Goal: Task Accomplishment & Management: Use online tool/utility

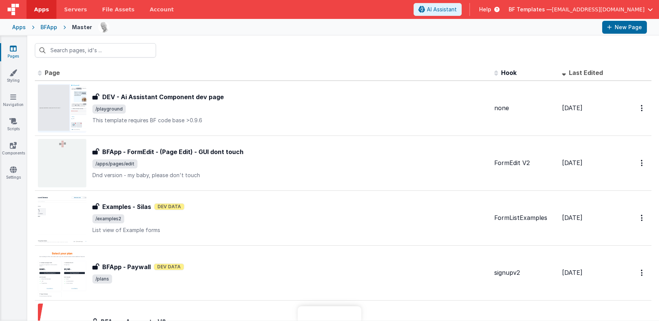
click at [353, 57] on div at bounding box center [343, 51] width 632 height 30
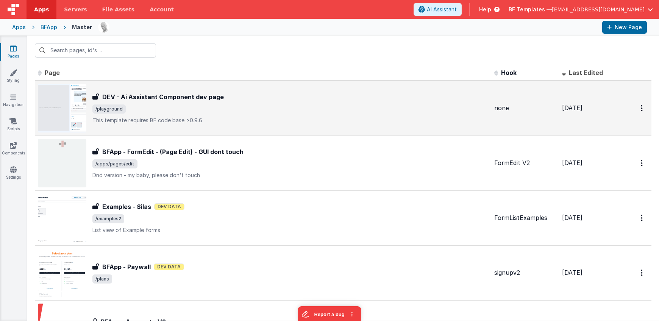
click at [205, 123] on p "This template requires BF code base >0.9.6" at bounding box center [290, 121] width 396 height 8
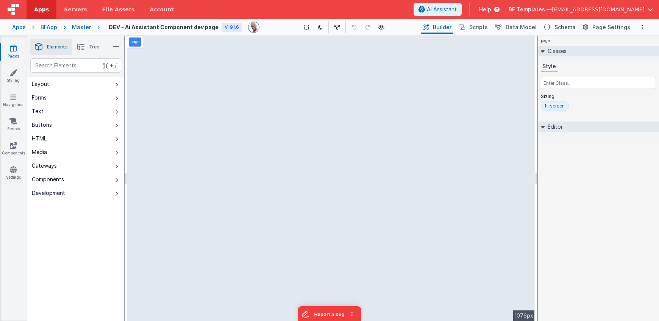
click at [589, 162] on div "page Classes Style Sizing h-screen Editor DEV: Focus DEV: builderToggleConditio…" at bounding box center [598, 179] width 121 height 286
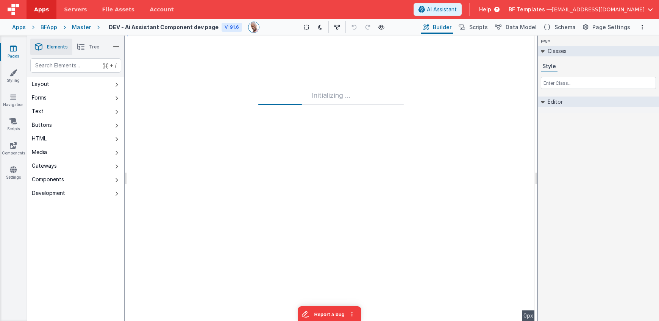
click at [604, 170] on div "page Classes Style Editor DEV: Focus DEV: builderToggleConditionalCSS DEV: Remo…" at bounding box center [598, 179] width 121 height 286
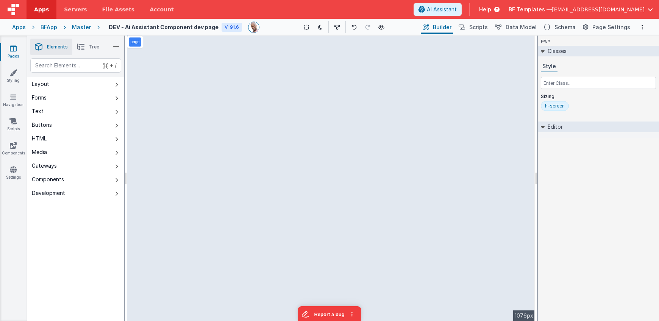
click at [592, 187] on div "page Classes Style Sizing h-screen Editor DEV: Focus DEV: builderToggleConditio…" at bounding box center [598, 179] width 121 height 286
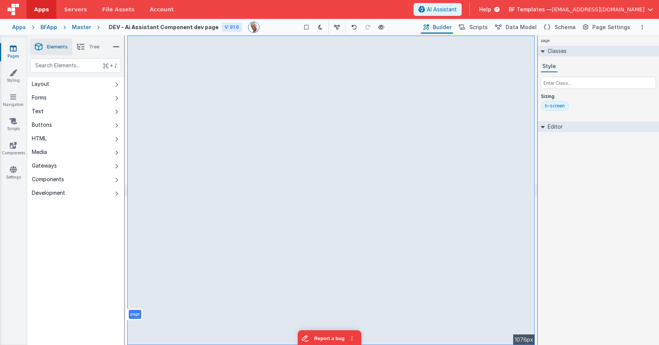
click at [586, 197] on div "page Classes Style Sizing h-screen Editor DEV: Focus DEV: builderToggleConditio…" at bounding box center [598, 191] width 121 height 310
click at [572, 172] on div "page Classes Style Sizing h-screen Editor DEV: Focus DEV: builderToggleConditio…" at bounding box center [598, 191] width 121 height 310
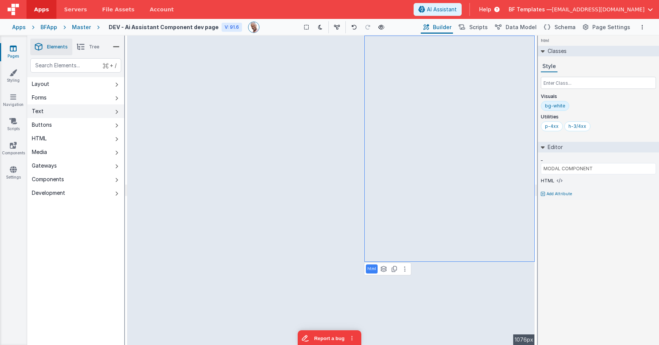
drag, startPoint x: 50, startPoint y: 111, endPoint x: 70, endPoint y: 109, distance: 19.7
click at [50, 111] on button "Text" at bounding box center [75, 112] width 97 height 14
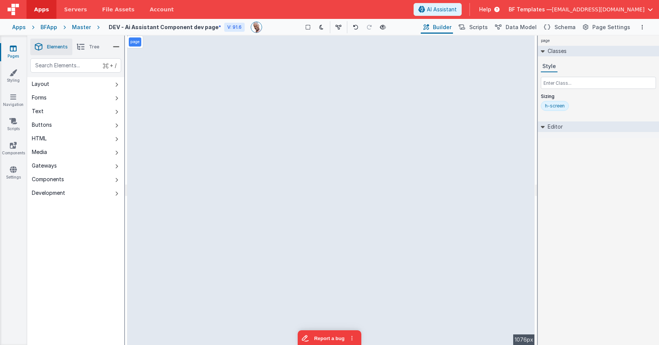
click at [599, 165] on div "page Classes Style Sizing h-screen Editor DEV: Focus DEV: builderToggleConditio…" at bounding box center [598, 191] width 121 height 310
click at [14, 175] on link "Settings" at bounding box center [13, 173] width 27 height 15
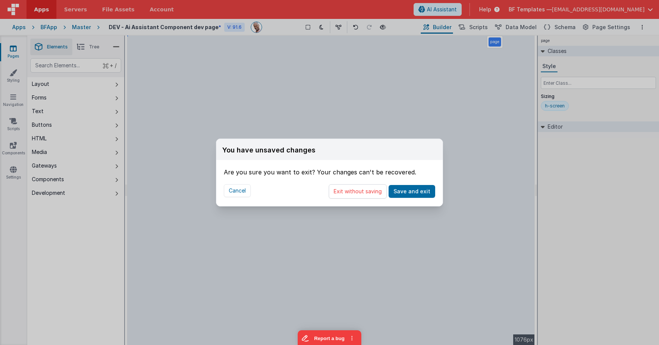
drag, startPoint x: 358, startPoint y: 193, endPoint x: 180, endPoint y: 3, distance: 260.2
click at [358, 193] on button "Exit without saving" at bounding box center [358, 191] width 58 height 14
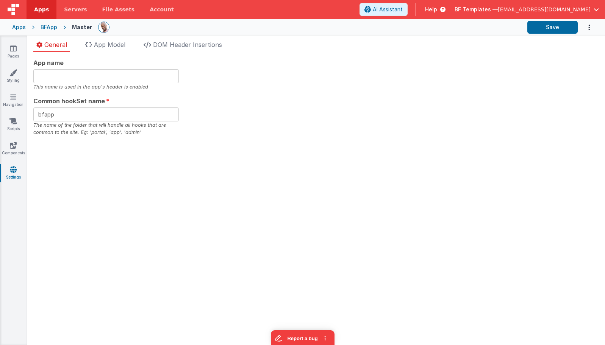
click at [20, 25] on div "Apps" at bounding box center [19, 27] width 14 height 8
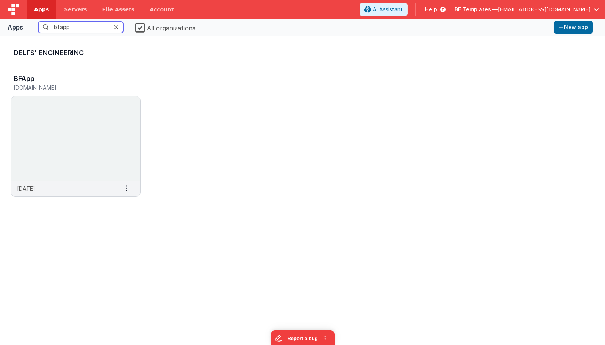
drag, startPoint x: 81, startPoint y: 27, endPoint x: 7, endPoint y: 15, distance: 74.8
click at [7, 15] on div "Apps Servers File Assets Account Some FUTURE Slot AI Assistant Help BF Template…" at bounding box center [302, 172] width 605 height 345
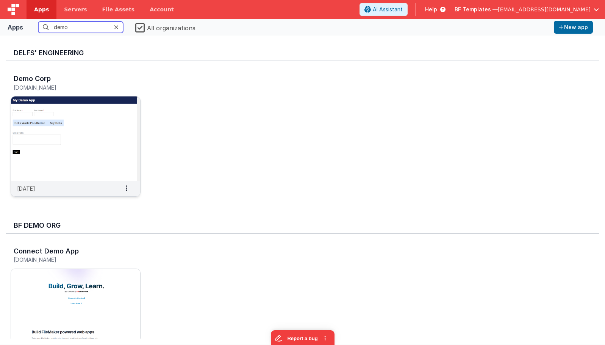
type input "demo"
click at [75, 121] on img at bounding box center [75, 139] width 129 height 85
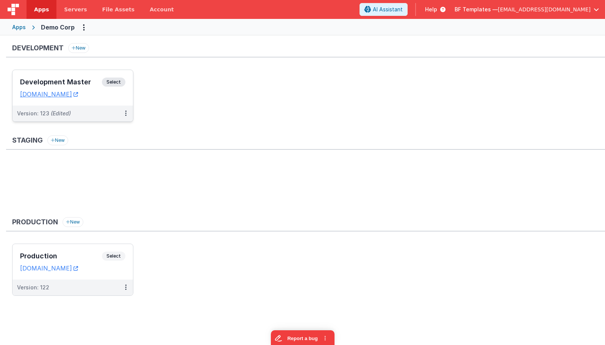
click at [94, 80] on h3 "Development Master" at bounding box center [61, 82] width 82 height 8
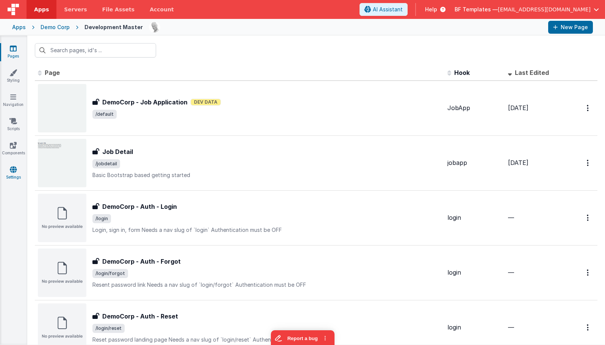
click at [2, 173] on link "Settings" at bounding box center [13, 173] width 27 height 15
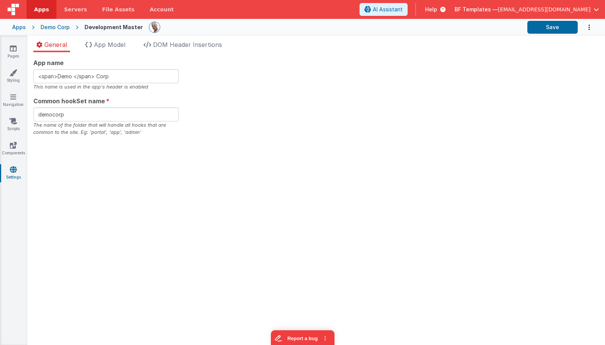
drag, startPoint x: 297, startPoint y: 108, endPoint x: 135, endPoint y: 100, distance: 162.3
click at [297, 108] on div "App name <span>Demo </span> Corp This name is used in the app's header is enabl…" at bounding box center [315, 97] width 565 height 78
click at [123, 47] on span "App Model" at bounding box center [109, 45] width 31 height 8
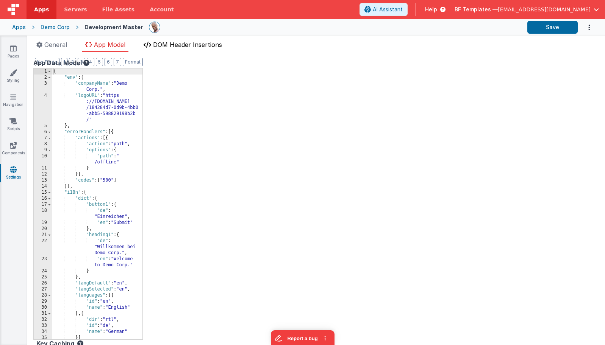
click at [192, 45] on span "DOM Header Insertions" at bounding box center [187, 45] width 69 height 8
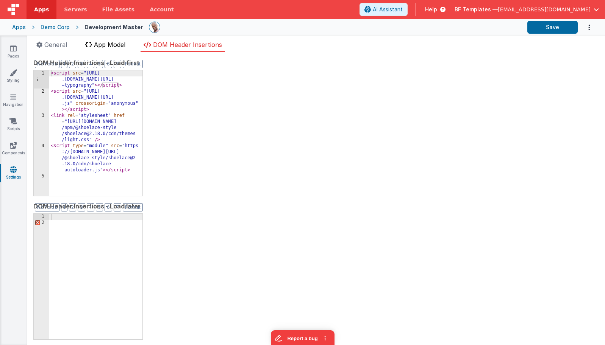
click at [120, 42] on span "App Model" at bounding box center [109, 45] width 31 height 8
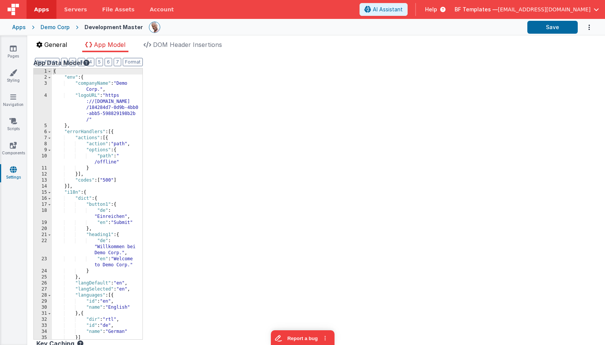
click at [62, 46] on span "General" at bounding box center [55, 45] width 23 height 8
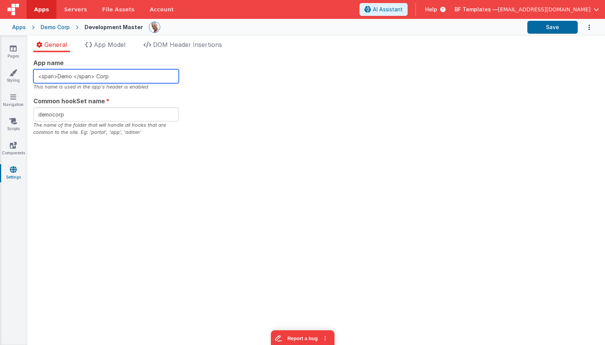
click at [137, 78] on input "<span>Demo </span> Corp" at bounding box center [105, 76] width 145 height 14
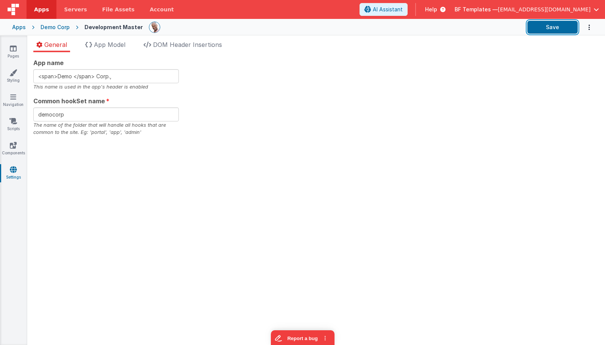
drag, startPoint x: 539, startPoint y: 27, endPoint x: 516, endPoint y: 37, distance: 25.2
click at [539, 27] on button "Save" at bounding box center [552, 27] width 50 height 13
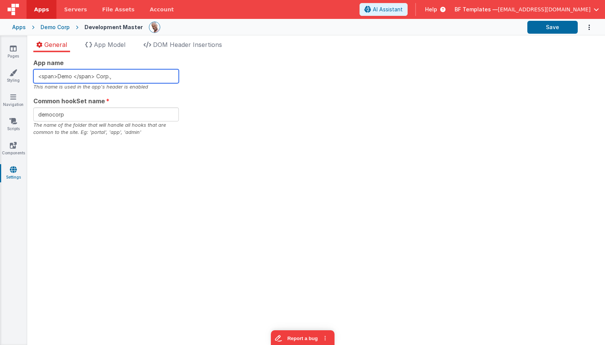
click at [128, 76] on input "<span>Demo </span> Corp.," at bounding box center [105, 76] width 145 height 14
type input "<span>Demo </span> Corp."
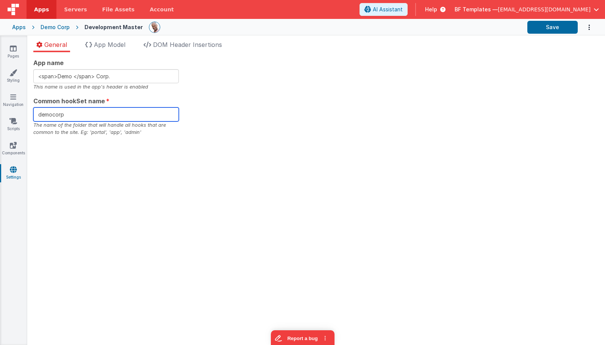
click at [84, 110] on input "democorp" at bounding box center [105, 115] width 145 height 14
click at [117, 48] on span "App Model" at bounding box center [109, 45] width 31 height 8
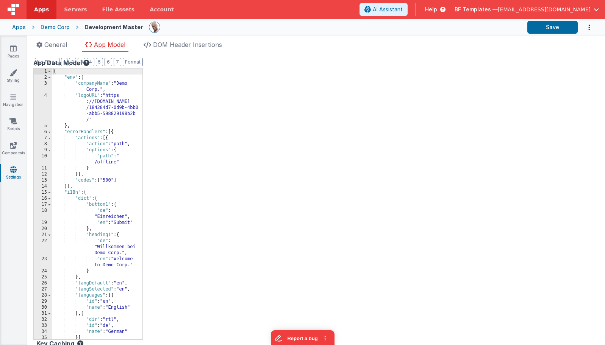
click at [120, 84] on div "{ "env" : { "companyName" : "Demo Corp." , "logoURL" : "https ://ucarecdn.com /…" at bounding box center [97, 210] width 91 height 283
click at [544, 30] on button "Save" at bounding box center [552, 27] width 50 height 13
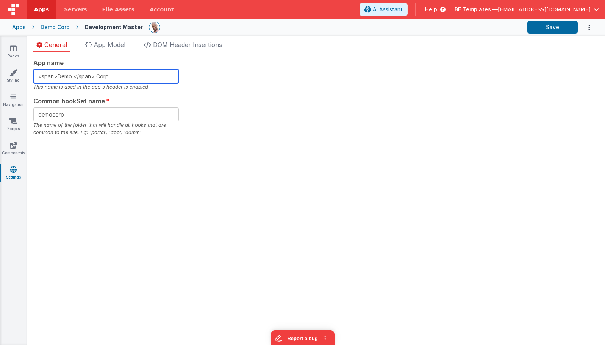
click at [115, 77] on input "<span>Demo </span> Corp." at bounding box center [105, 76] width 145 height 14
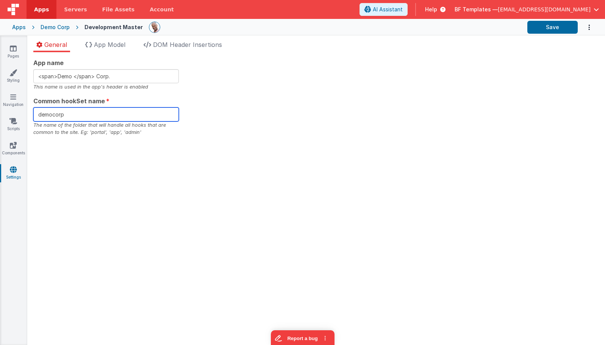
click at [81, 112] on input "democorp" at bounding box center [105, 115] width 145 height 14
click at [120, 48] on span "App Model" at bounding box center [109, 45] width 31 height 8
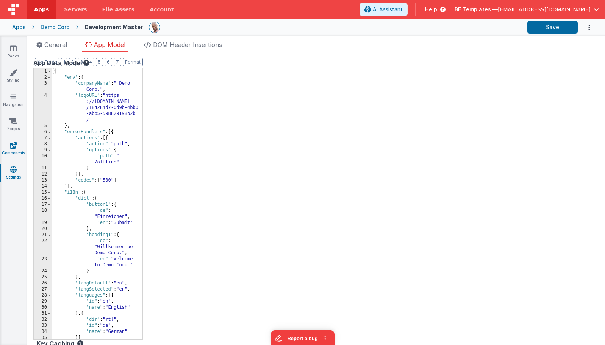
click at [12, 149] on link "Components" at bounding box center [13, 149] width 27 height 15
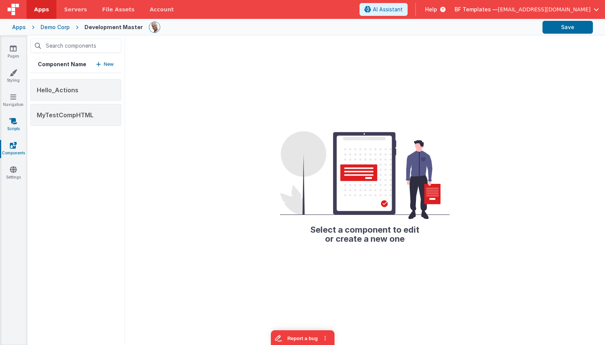
click at [18, 125] on link "Scripts" at bounding box center [13, 124] width 27 height 15
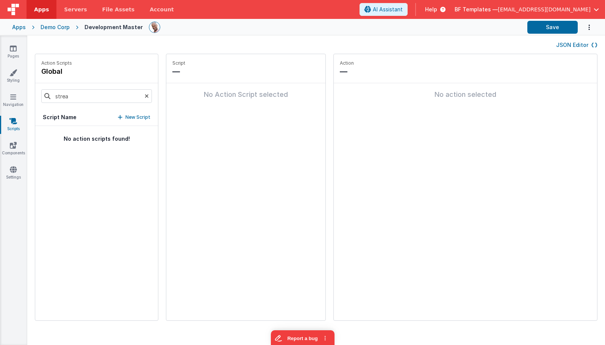
click at [145, 96] on icon at bounding box center [147, 96] width 4 height 26
drag, startPoint x: 82, startPoint y: 137, endPoint x: 92, endPoint y: 137, distance: 9.9
click at [82, 137] on button "onAppLoad" at bounding box center [96, 138] width 123 height 25
click at [189, 73] on h4 "onAppLoad" at bounding box center [229, 71] width 114 height 11
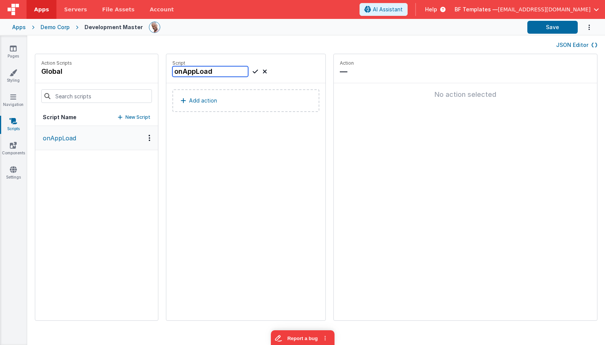
click at [197, 72] on input "onAppLoad" at bounding box center [210, 71] width 76 height 11
click at [358, 47] on div "JSON Editor" at bounding box center [316, 44] width 562 height 9
click at [194, 74] on input "onAppLoadxxx" at bounding box center [210, 71] width 76 height 11
click at [549, 30] on button "Save" at bounding box center [552, 27] width 50 height 13
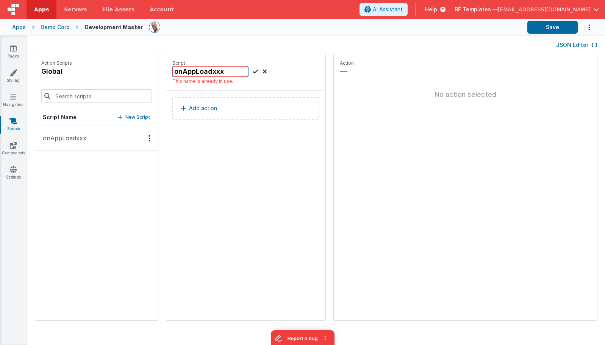
drag, startPoint x: 206, startPoint y: 71, endPoint x: 191, endPoint y: 71, distance: 14.4
click at [191, 71] on input "onAppLoadxxx" at bounding box center [210, 71] width 76 height 11
click at [194, 71] on input "onAppLoadxxx" at bounding box center [210, 71] width 76 height 11
click at [235, 72] on div "onAppLoadxxx" at bounding box center [219, 71] width 95 height 11
type input "onAppLoad"
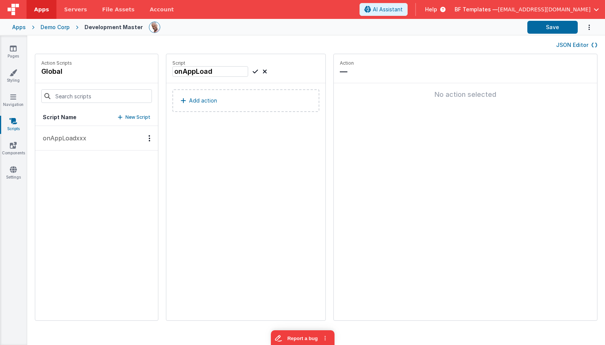
click at [253, 72] on icon at bounding box center [255, 71] width 5 height 9
click at [14, 103] on link "Navigation" at bounding box center [13, 100] width 27 height 15
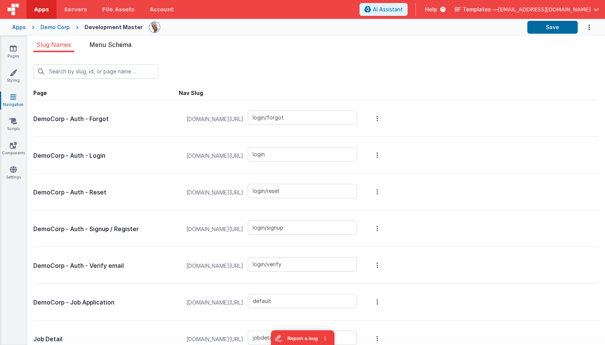
click at [111, 43] on span "Menu Schema" at bounding box center [110, 45] width 42 height 8
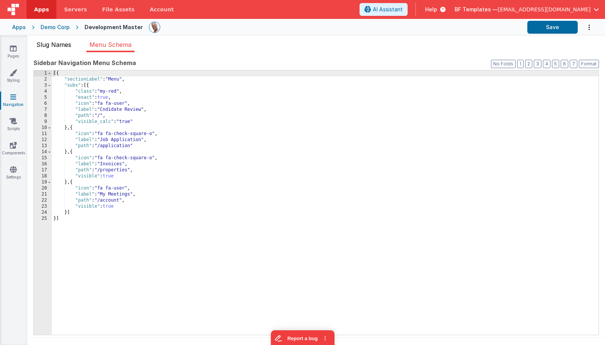
click at [56, 44] on span "Slug Names" at bounding box center [53, 45] width 35 height 8
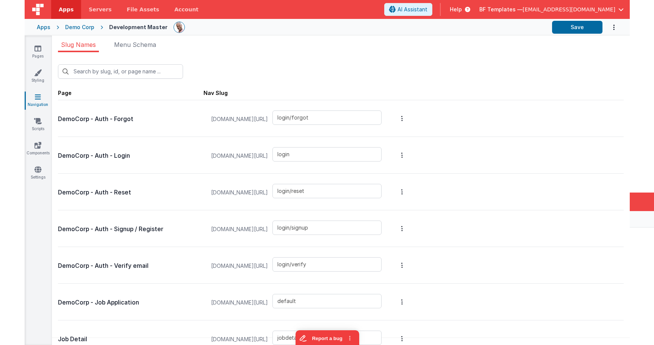
scroll to position [15, 0]
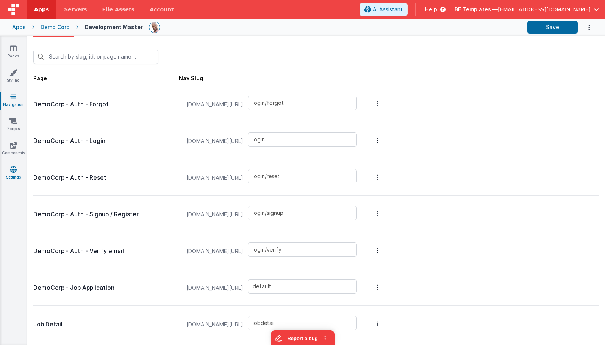
click at [17, 169] on link "Settings" at bounding box center [13, 173] width 27 height 15
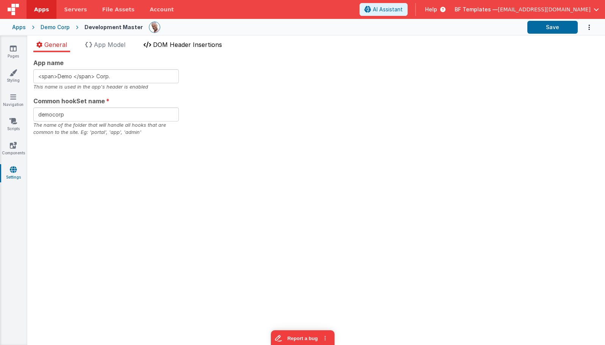
drag, startPoint x: 109, startPoint y: 45, endPoint x: 187, endPoint y: 47, distance: 78.4
click at [109, 45] on span "App Model" at bounding box center [109, 45] width 31 height 8
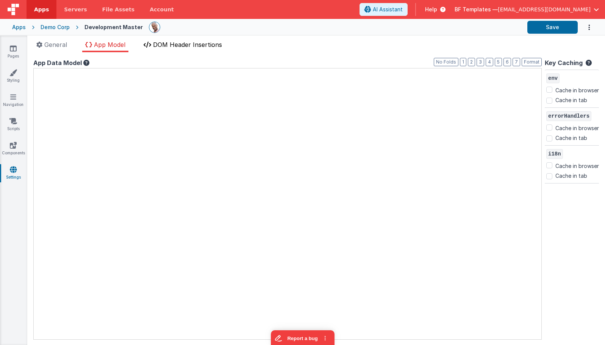
click at [189, 47] on span "DOM Header Insertions" at bounding box center [187, 45] width 69 height 8
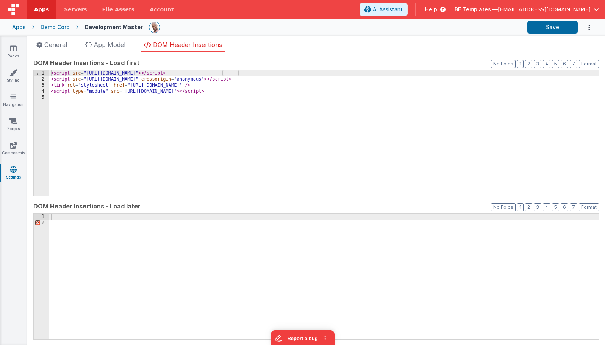
click at [169, 102] on div "< script src = "https://cdn.tailwindcss.com?plugins=typography" > </ script > <…" at bounding box center [323, 139] width 549 height 138
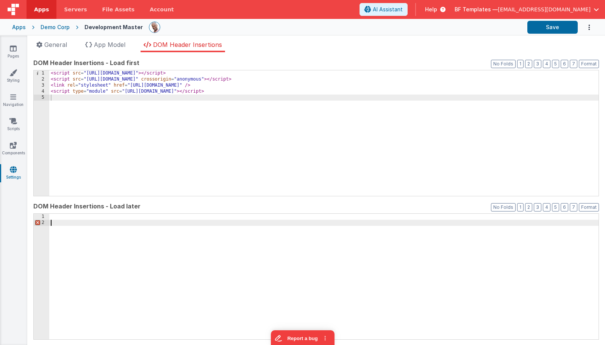
click at [160, 252] on div at bounding box center [323, 283] width 549 height 138
click at [369, 52] on div "App name <span>Demo </span> Corp. This name is used in the app's header is enab…" at bounding box center [316, 198] width 578 height 293
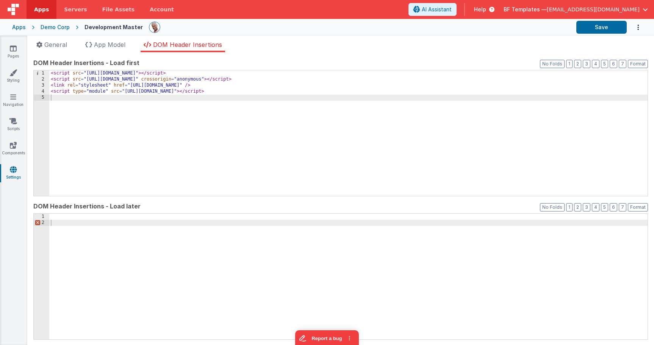
click at [447, 27] on div at bounding box center [359, 27] width 421 height 13
click at [274, 42] on ul "General App Model DOM Header Insertions" at bounding box center [340, 46] width 626 height 12
click at [284, 25] on div at bounding box center [359, 27] width 421 height 13
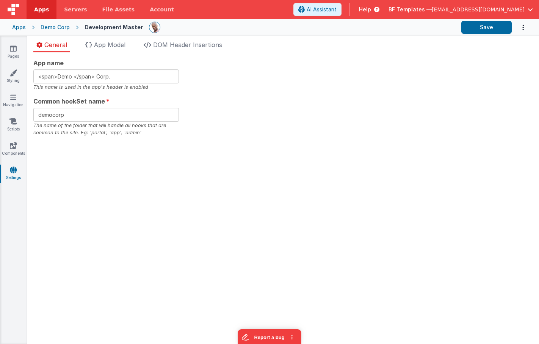
click at [16, 25] on div "Apps" at bounding box center [19, 27] width 14 height 8
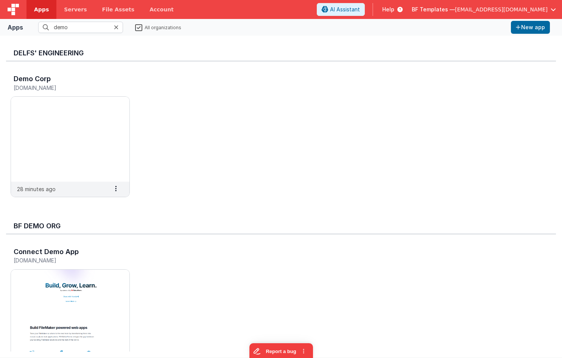
click at [118, 62] on div "Demo Corp [DOMAIN_NAME] 28 minutes ago Settings Copy API Key Merge App Delete A…" at bounding box center [281, 137] width 550 height 153
click at [117, 25] on icon at bounding box center [116, 27] width 5 height 6
click at [460, 36] on div "[PERSON_NAME]' Engineering Demo Corp [DOMAIN_NAME] 32 minutes ago Settings Copy…" at bounding box center [281, 197] width 562 height 322
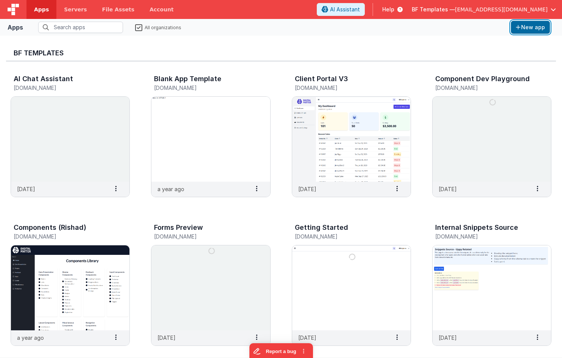
click at [538, 28] on button "New app" at bounding box center [530, 27] width 39 height 13
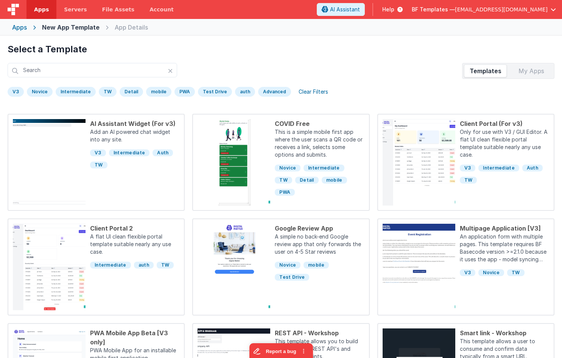
click at [14, 89] on div "V3" at bounding box center [16, 92] width 16 height 10
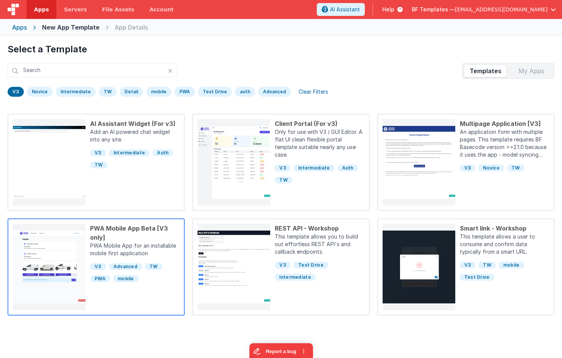
click at [155, 235] on div "PWA Mobile App Beta [V3 only]" at bounding box center [134, 232] width 89 height 18
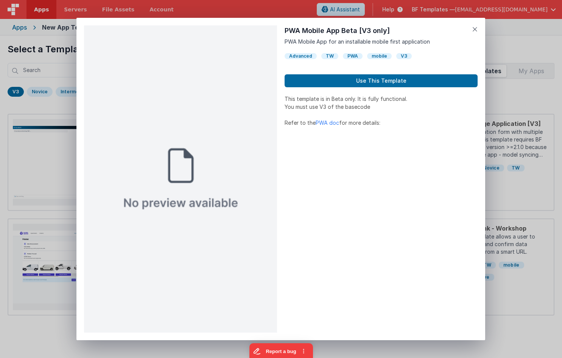
click at [175, 172] on img at bounding box center [180, 178] width 193 height 307
click at [475, 29] on icon at bounding box center [475, 29] width 5 height 11
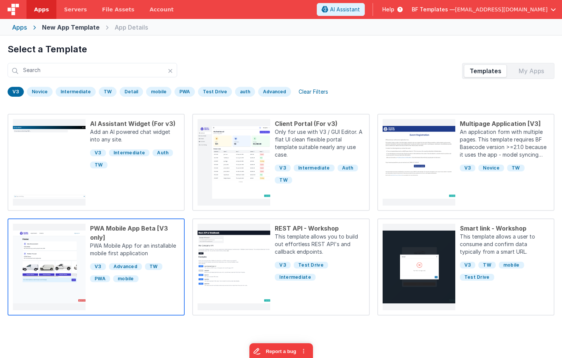
click at [139, 245] on p "PWA Mobile App for an installable mobile first application" at bounding box center [134, 250] width 89 height 17
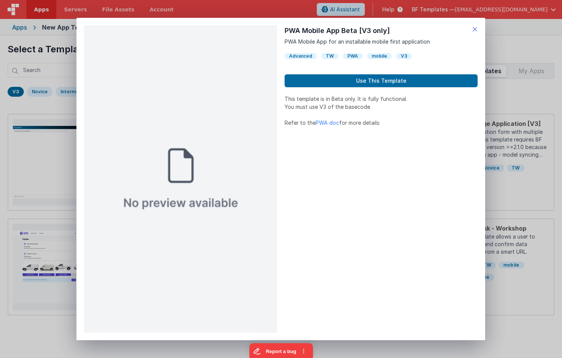
click at [477, 28] on icon at bounding box center [475, 29] width 5 height 11
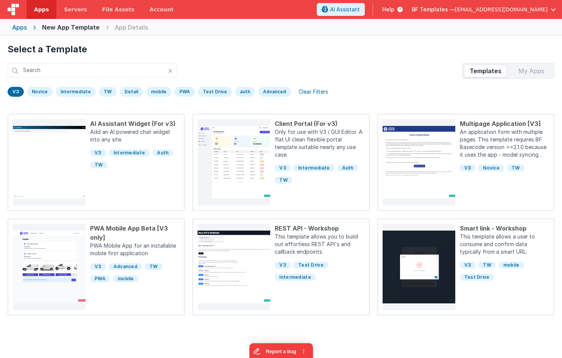
click at [309, 56] on div "Select a Template Templates My Apps V3 Novice Intermediate TW Detail mobile PWA…" at bounding box center [281, 71] width 547 height 57
click at [170, 73] on icon at bounding box center [170, 71] width 5 height 6
click at [171, 70] on icon at bounding box center [170, 71] width 5 height 6
click at [517, 3] on div "BF Templates — mrdelfs@gmail.com" at bounding box center [484, 9] width 144 height 13
click at [519, 6] on span "[EMAIL_ADDRESS][DOMAIN_NAME]" at bounding box center [501, 10] width 93 height 8
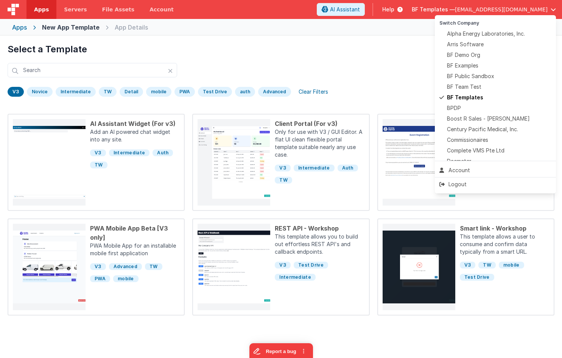
drag, startPoint x: 325, startPoint y: 77, endPoint x: 228, endPoint y: 48, distance: 100.9
click at [322, 77] on button at bounding box center [281, 179] width 562 height 358
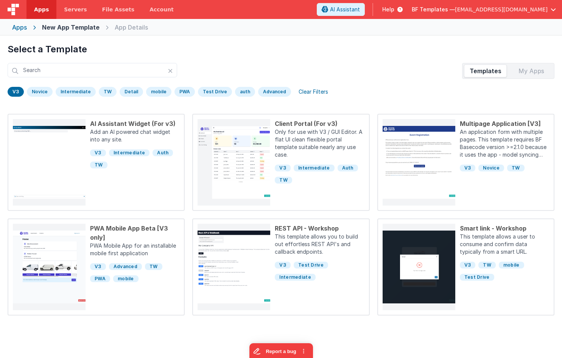
click at [14, 26] on div "Apps" at bounding box center [19, 27] width 15 height 9
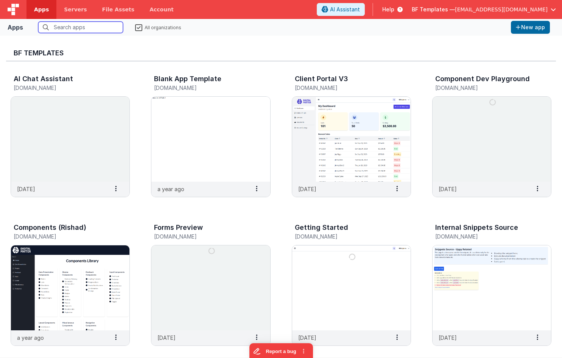
click at [102, 30] on input "text" at bounding box center [80, 27] width 85 height 11
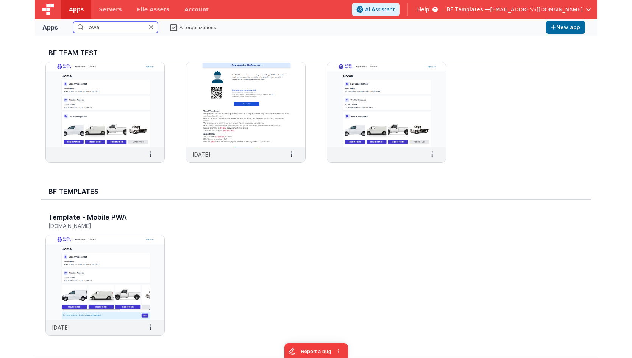
scroll to position [185, 0]
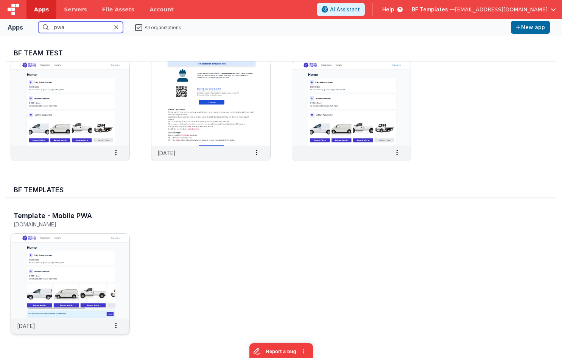
type input "pwa"
click at [91, 264] on img at bounding box center [70, 275] width 119 height 85
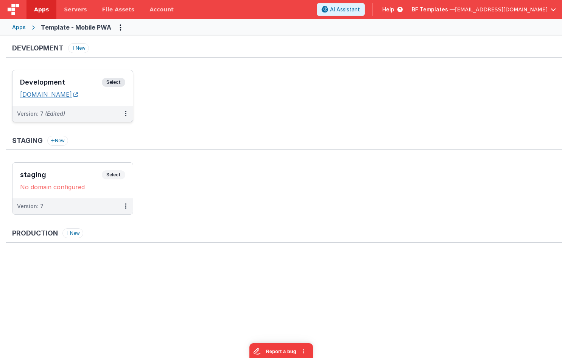
click at [78, 94] on link "[DOMAIN_NAME]" at bounding box center [49, 95] width 58 height 8
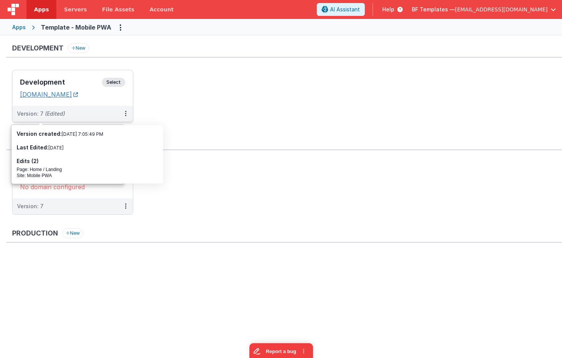
click at [72, 96] on link "[DOMAIN_NAME]" at bounding box center [49, 95] width 58 height 8
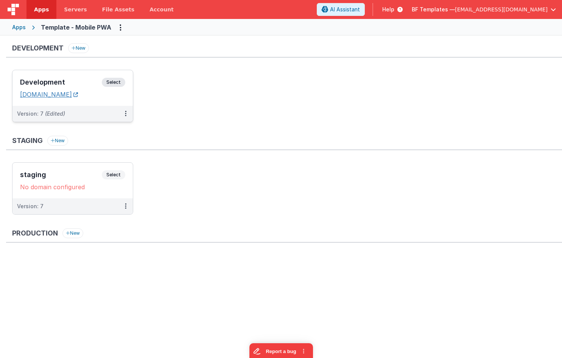
drag, startPoint x: 87, startPoint y: 94, endPoint x: 97, endPoint y: 94, distance: 9.5
click at [78, 94] on link "[DOMAIN_NAME]" at bounding box center [49, 95] width 58 height 8
